Goal: Information Seeking & Learning: Learn about a topic

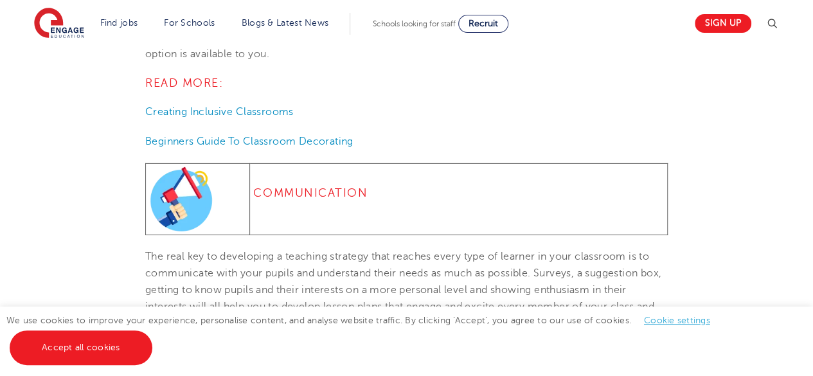
scroll to position [2005, 0]
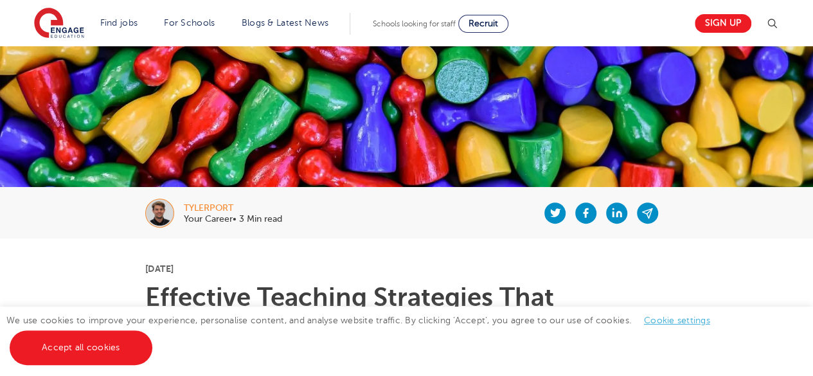
scroll to position [97, 0]
